Goal: Use online tool/utility: Utilize a website feature to perform a specific function

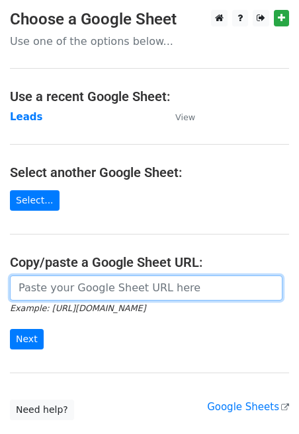
click at [48, 293] on input "url" at bounding box center [146, 287] width 272 height 25
type input "[URL][DOMAIN_NAME]"
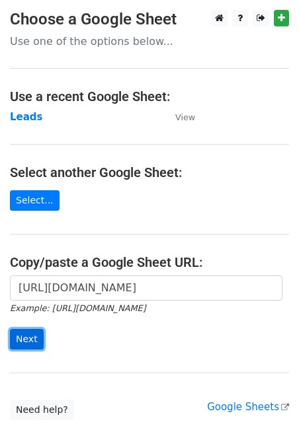
click at [18, 347] on input "Next" at bounding box center [27, 339] width 34 height 20
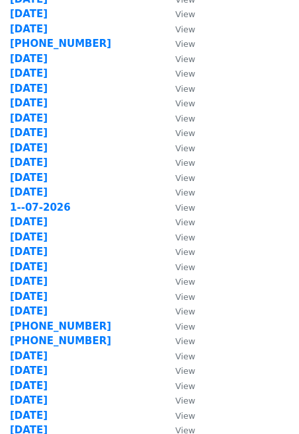
scroll to position [561, 0]
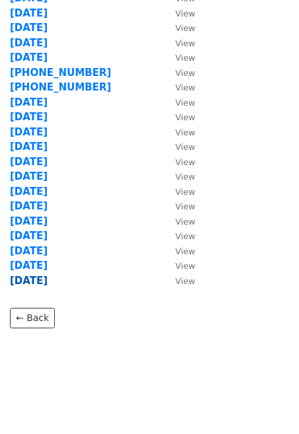
click at [48, 278] on strong "19-09-2025" at bounding box center [29, 281] width 38 height 12
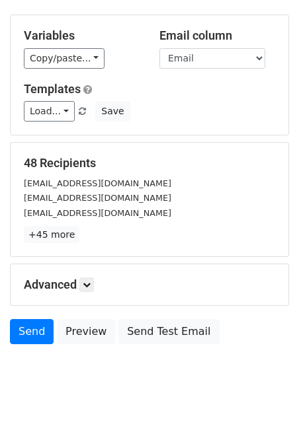
scroll to position [79, 0]
